Goal: Communication & Community: Answer question/provide support

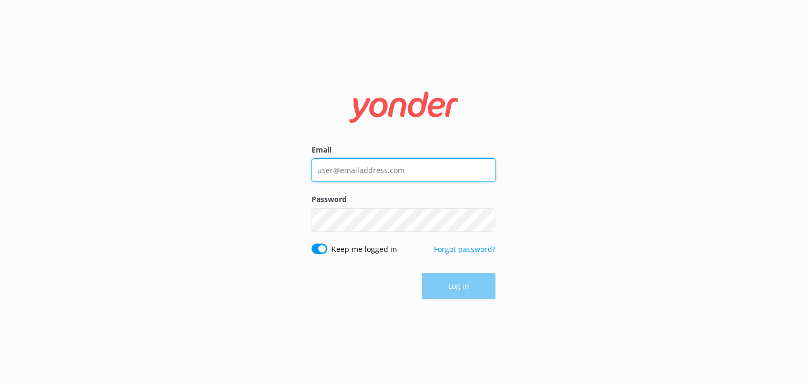
type input "[EMAIL_ADDRESS][DOMAIN_NAME]"
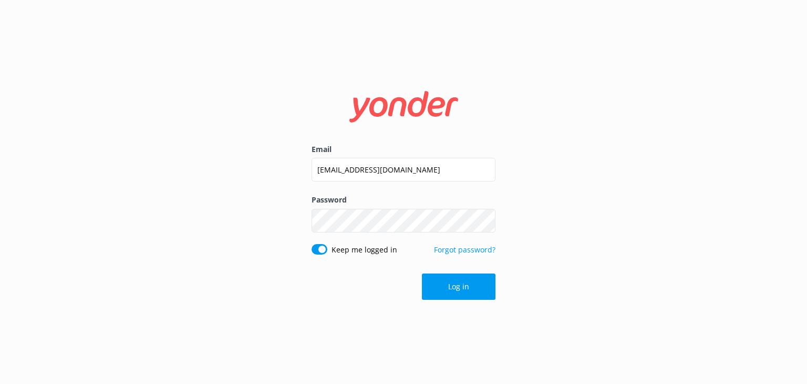
click at [465, 283] on div "Log in" at bounding box center [404, 286] width 184 height 26
click at [448, 286] on button "Log in" at bounding box center [459, 286] width 74 height 26
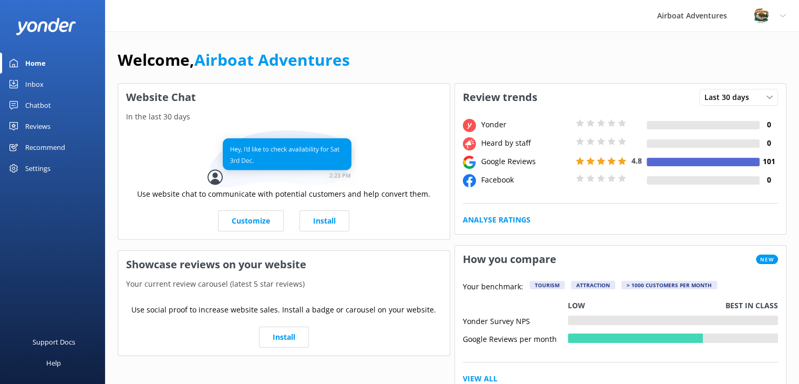
click at [35, 126] on div "Reviews" at bounding box center [37, 126] width 25 height 21
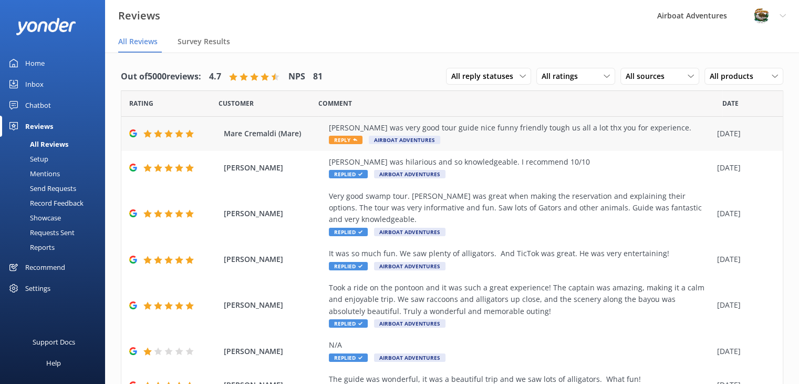
click at [280, 138] on span "Mare Cremaldi (Mare)" at bounding box center [274, 134] width 100 height 12
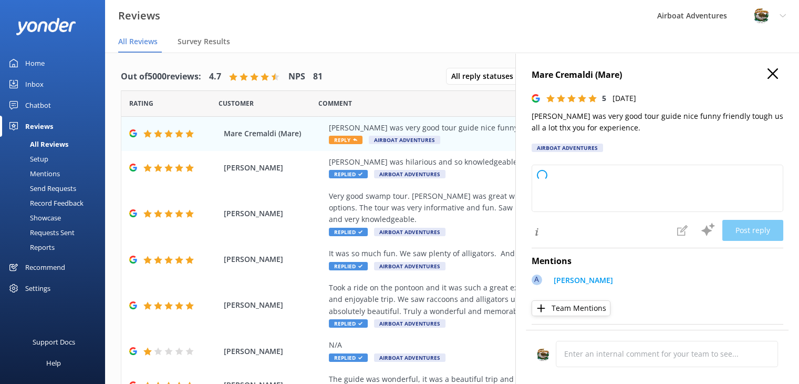
type textarea "Thank you so much for your wonderful review! We're delighted to hear you enjoye…"
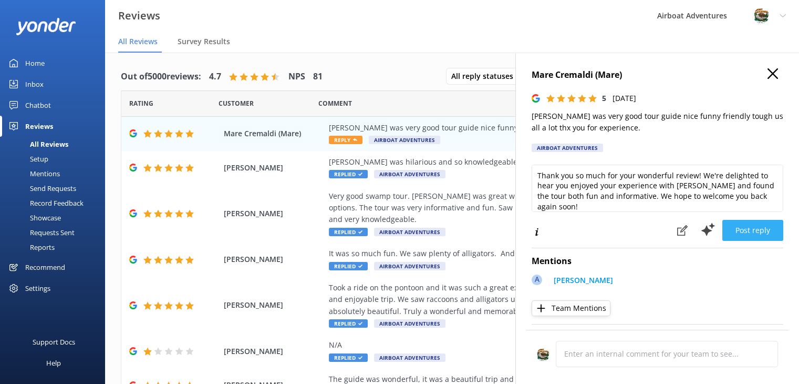
click at [728, 229] on button "Post reply" at bounding box center [753, 230] width 61 height 21
